Goal: Book appointment/travel/reservation

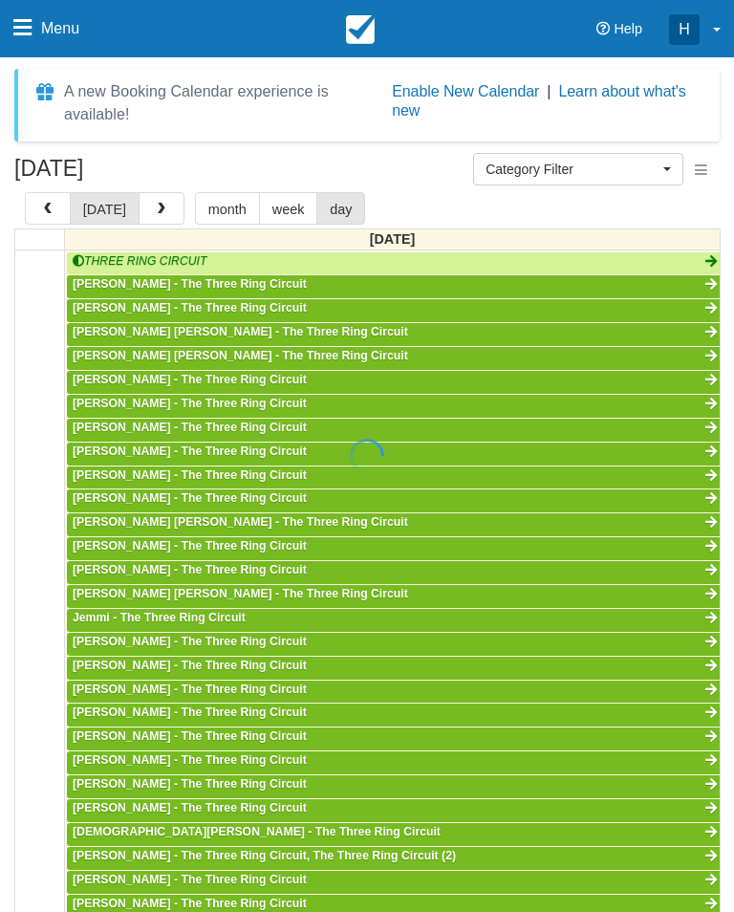
select select
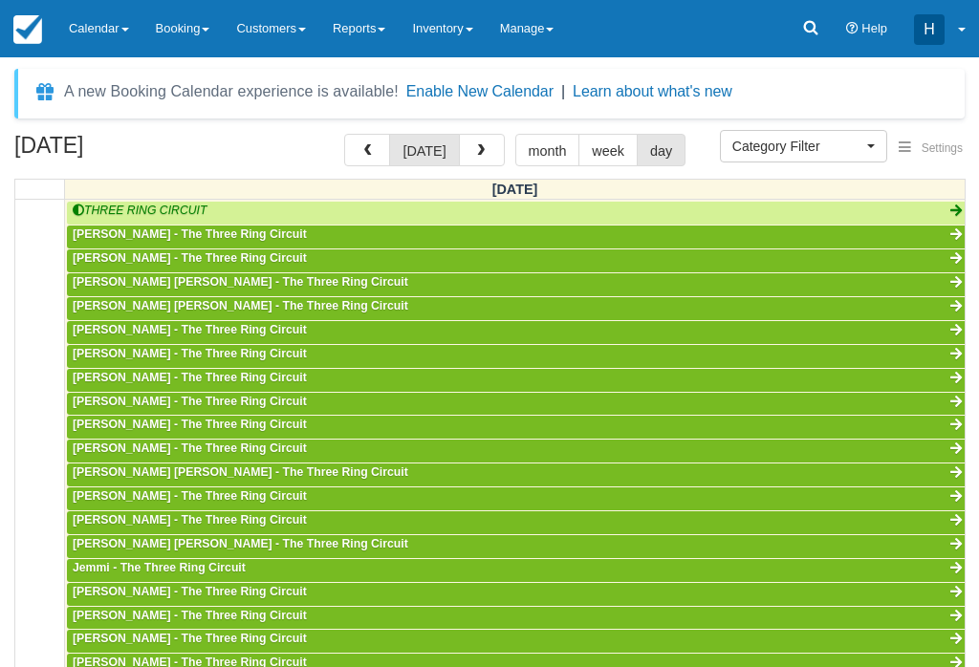
scroll to position [448, 0]
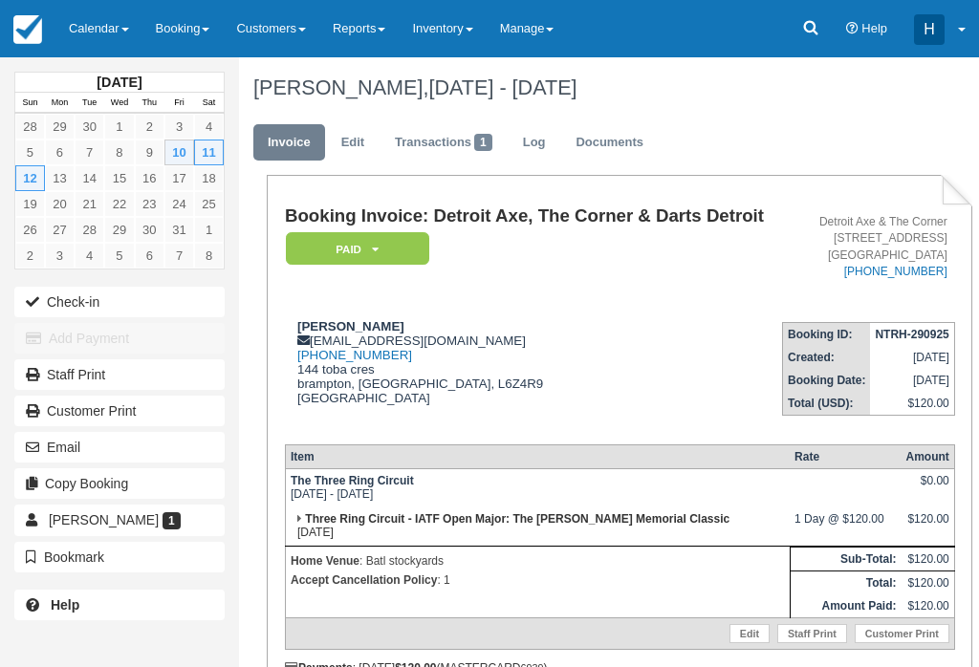
click at [733, 659] on div "October 2025 Sun Mon Tue Wed Thu Fri Sat 28 29 30 1 2 3 4 5 6 7 8 9 10 11 12 13…" at bounding box center [489, 362] width 979 height 610
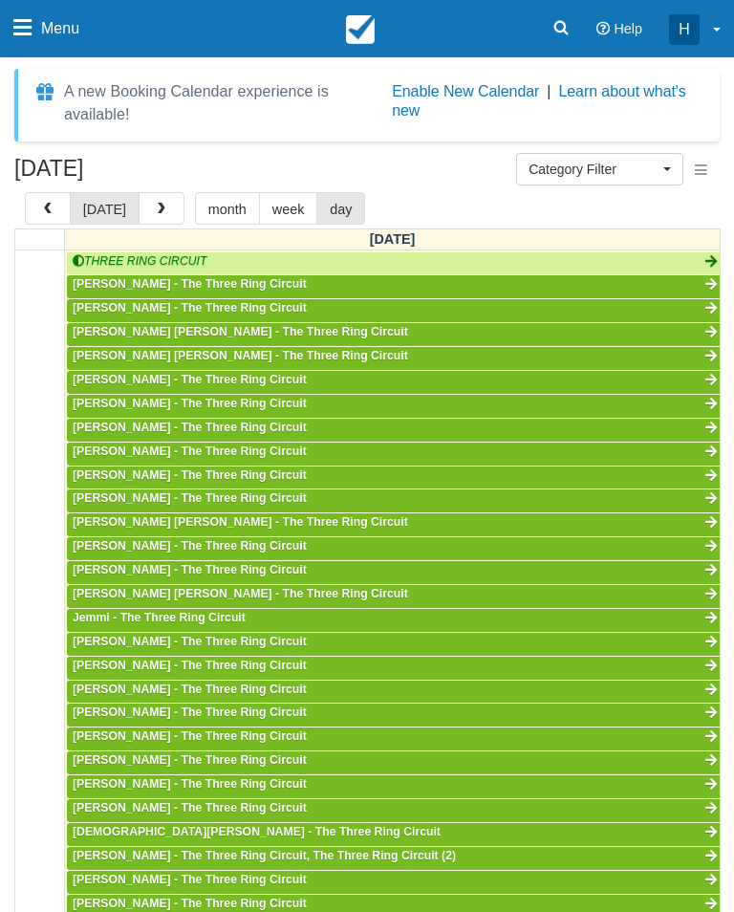
scroll to position [448, 0]
click at [647, 175] on span "Category Filter" at bounding box center [593, 169] width 130 height 19
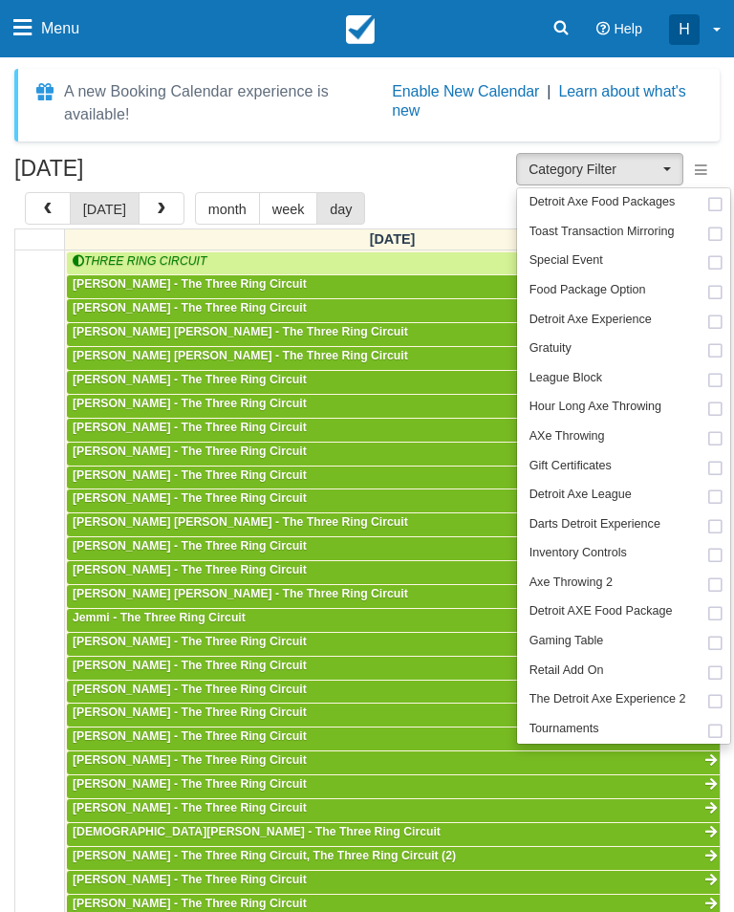
click at [645, 172] on div at bounding box center [367, 456] width 734 height 912
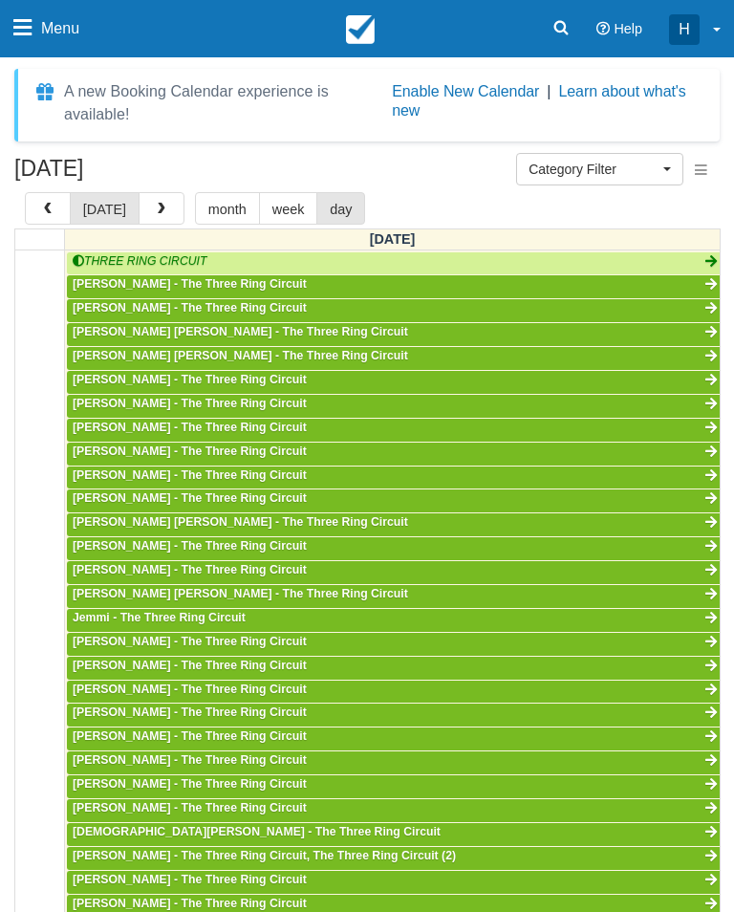
click at [331, 221] on button "day" at bounding box center [340, 208] width 49 height 32
click at [605, 183] on button "Category Filter" at bounding box center [599, 169] width 167 height 32
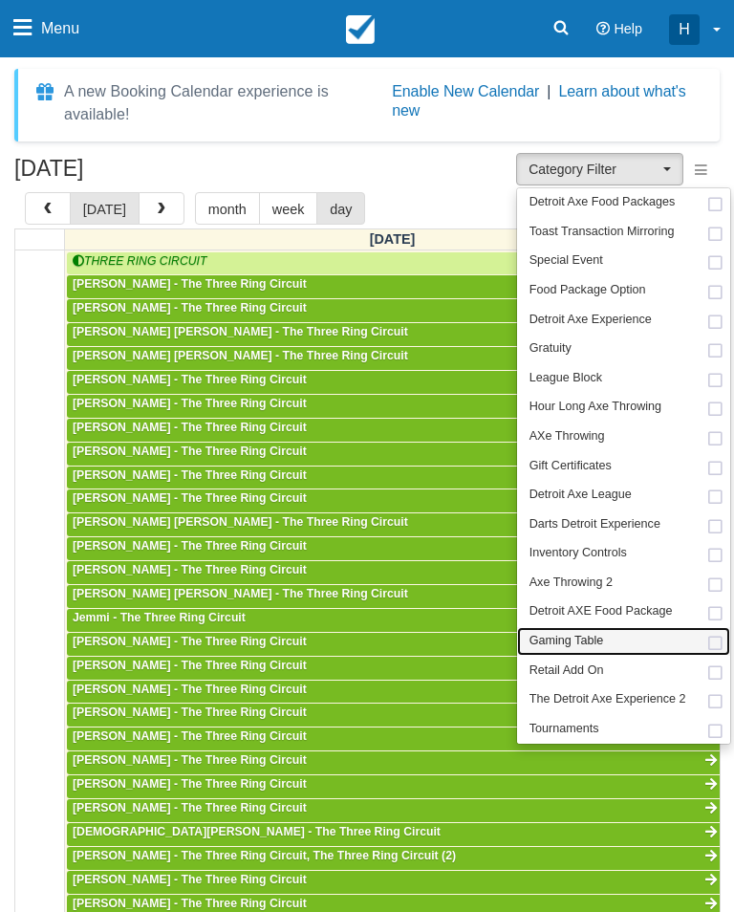
click at [666, 638] on link "Gaming Table" at bounding box center [623, 642] width 213 height 30
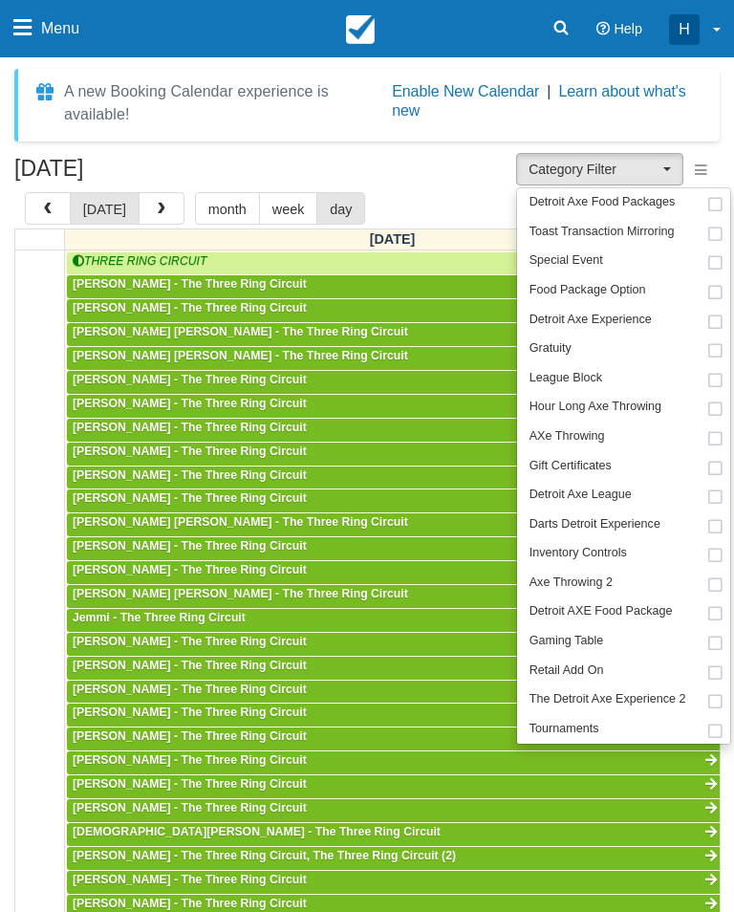
select select "6"
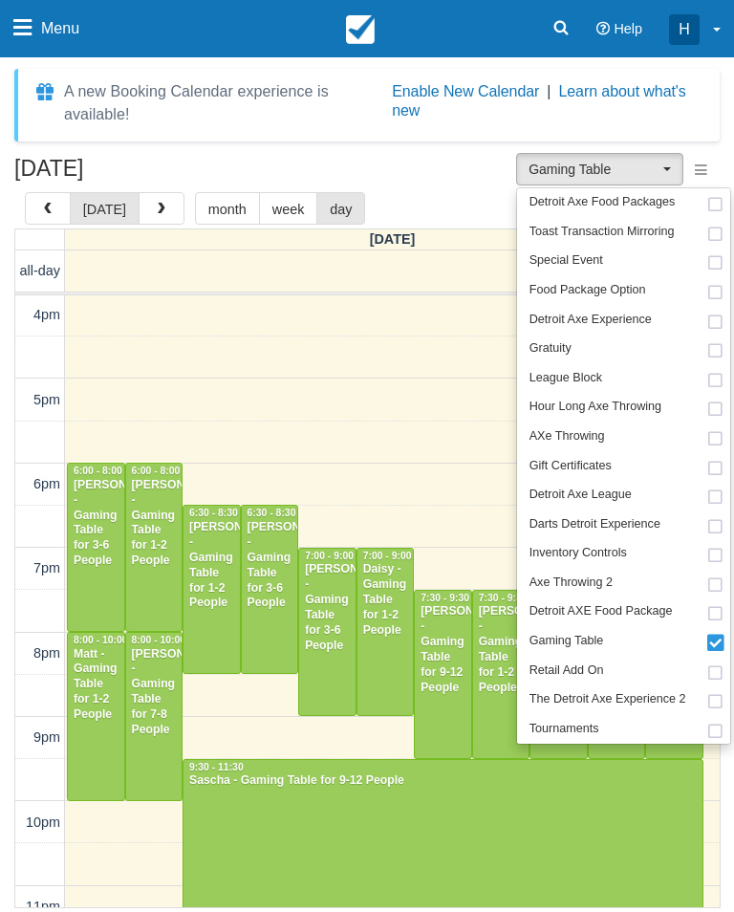
scroll to position [507, 0]
click at [662, 172] on div at bounding box center [367, 456] width 734 height 912
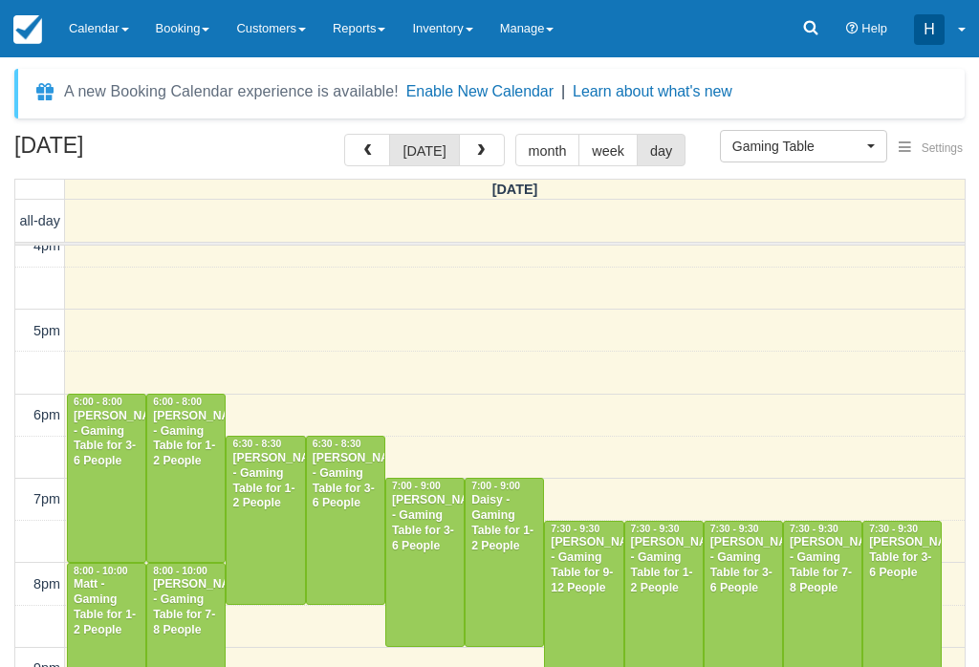
scroll to position [527, 0]
